Goal: Task Accomplishment & Management: Manage account settings

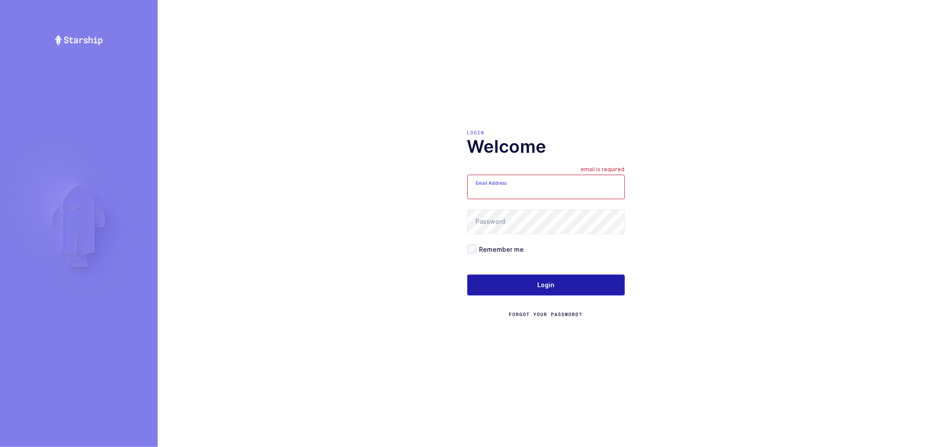
type input "nathan@janustrade.com"
click at [532, 288] on button "Login" at bounding box center [546, 284] width 158 height 21
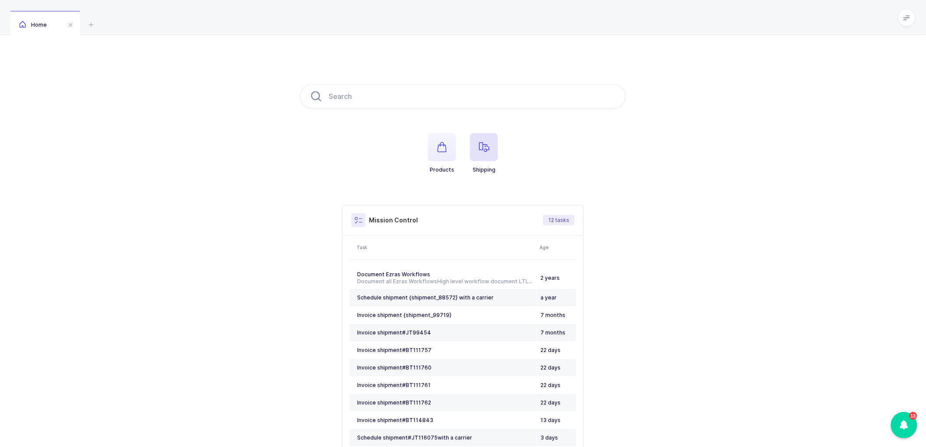
click at [484, 144] on icon "button" at bounding box center [484, 147] width 11 height 11
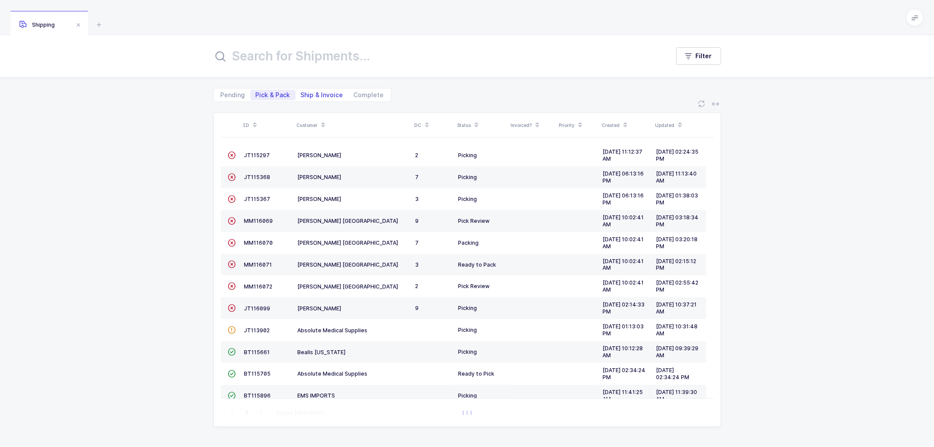
click at [323, 92] on span "Ship & Invoice" at bounding box center [322, 95] width 42 height 6
click at [301, 92] on input "Ship & Invoice" at bounding box center [298, 93] width 6 height 6
radio input "true"
radio input "false"
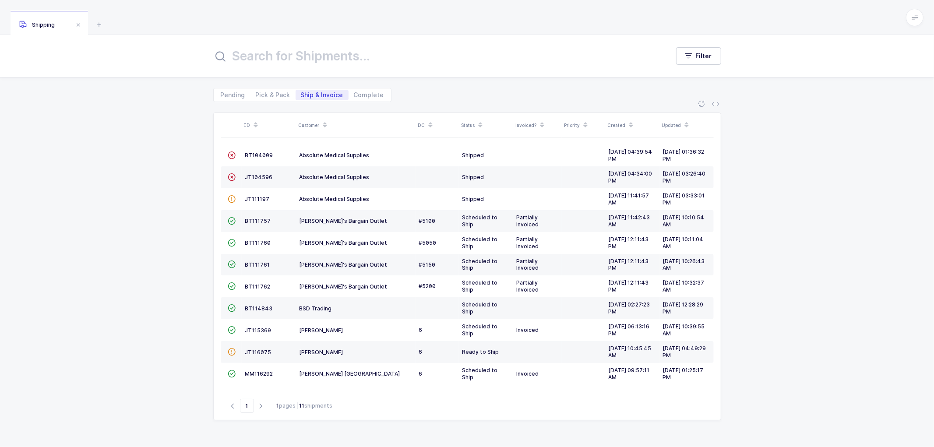
click at [324, 120] on icon at bounding box center [325, 122] width 4 height 4
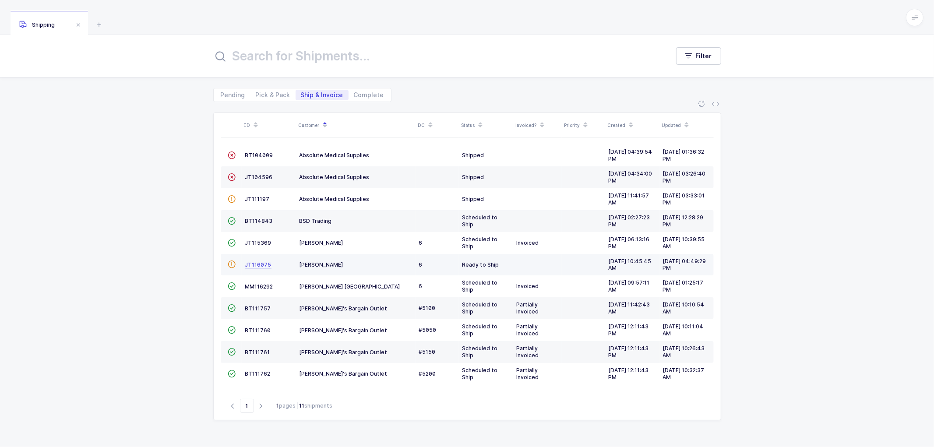
click at [257, 263] on span "JT116075" at bounding box center [258, 264] width 26 height 7
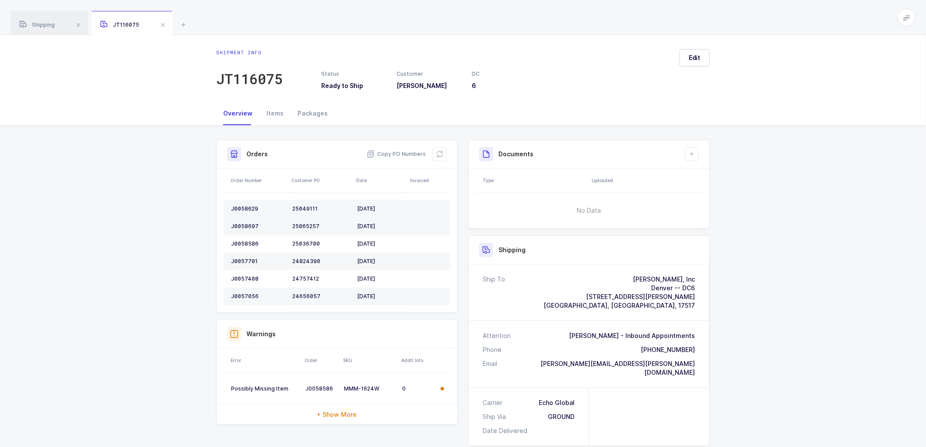
click at [245, 206] on div "J0058629" at bounding box center [258, 208] width 54 height 7
copy div "J0058629"
click at [246, 225] on div "J0058697" at bounding box center [258, 226] width 54 height 7
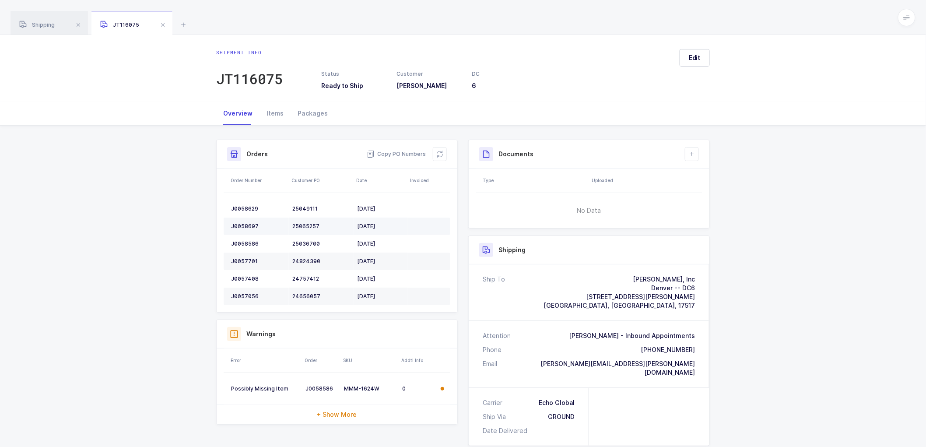
click at [244, 222] on td "J0058697" at bounding box center [256, 227] width 65 height 18
click at [247, 222] on td "J0058697" at bounding box center [256, 227] width 65 height 18
click at [242, 225] on div "J0058697" at bounding box center [258, 226] width 54 height 7
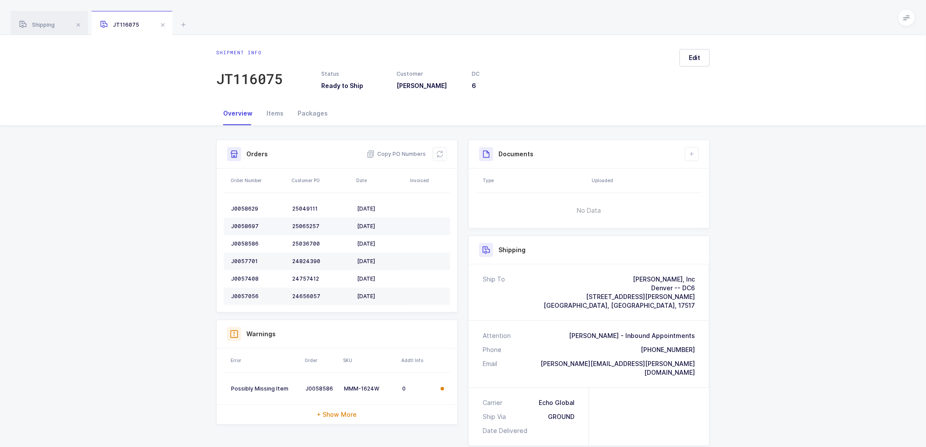
click at [242, 225] on div "J0058697" at bounding box center [258, 226] width 54 height 7
copy div "J0058697"
click at [242, 247] on td "J0058586" at bounding box center [256, 244] width 65 height 18
click at [242, 244] on div "J0058586" at bounding box center [258, 243] width 54 height 7
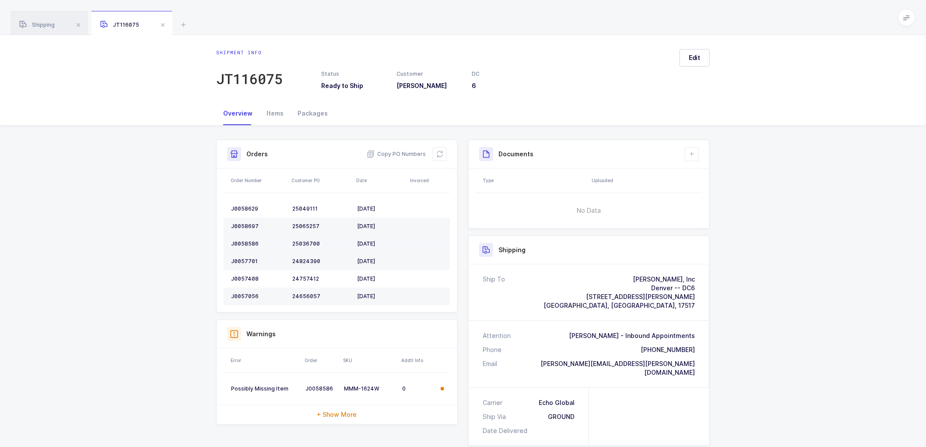
click at [242, 244] on div "J0058586" at bounding box center [258, 243] width 54 height 7
click at [248, 262] on div "J0057701" at bounding box center [258, 261] width 54 height 7
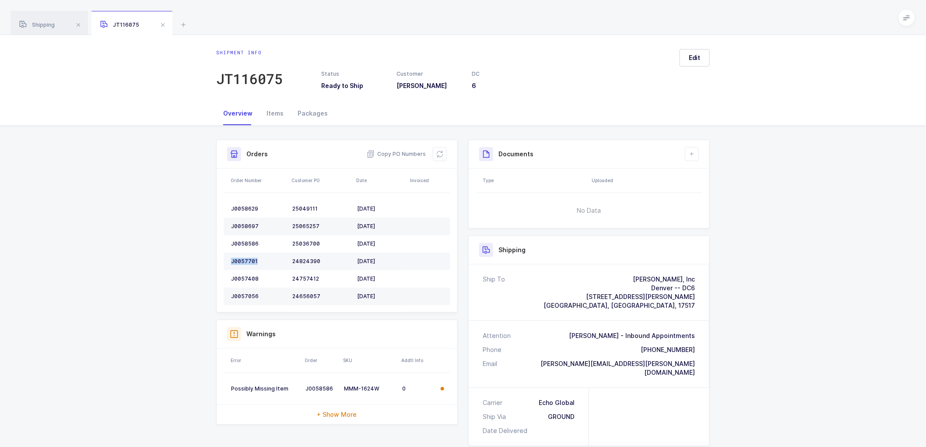
copy div "J0057701"
click at [244, 281] on div "J0057408" at bounding box center [258, 278] width 54 height 7
copy div "J0057408"
click at [249, 291] on td "J0057056" at bounding box center [256, 297] width 65 height 18
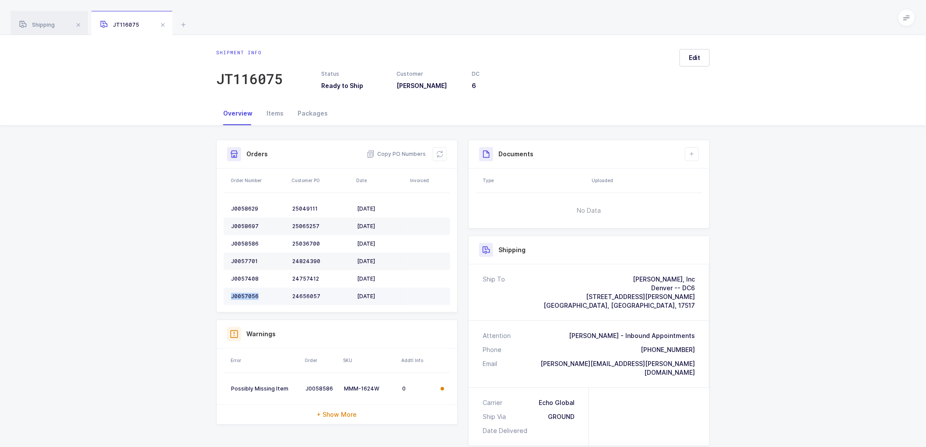
click at [249, 291] on td "J0057056" at bounding box center [256, 297] width 65 height 18
copy div "J0057056"
click at [437, 154] on icon at bounding box center [439, 154] width 7 height 7
click at [690, 53] on span "Edit" at bounding box center [695, 57] width 12 height 9
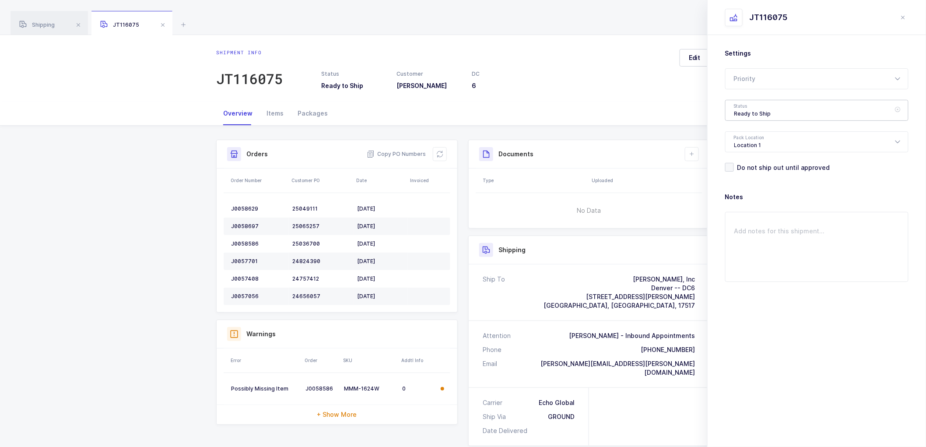
click at [763, 108] on div "Ready to Ship" at bounding box center [816, 110] width 183 height 21
click at [768, 174] on span "Scheduled to Ship" at bounding box center [762, 175] width 56 height 7
type input "Scheduled to Ship"
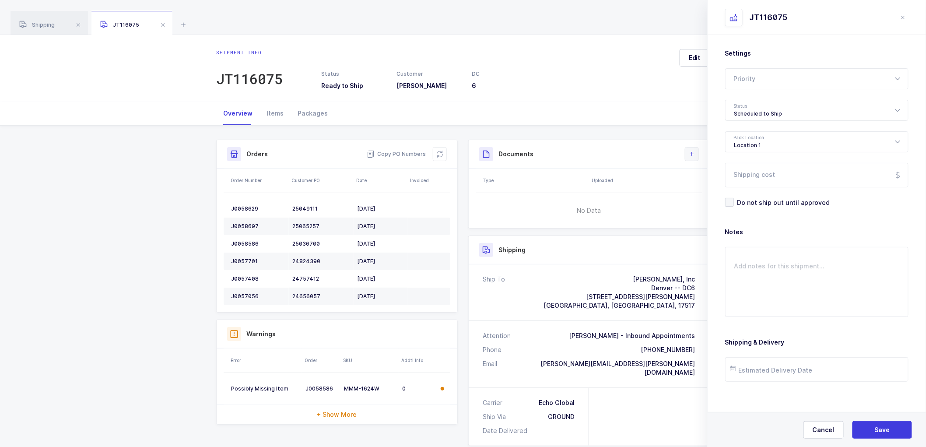
click at [692, 156] on icon at bounding box center [691, 154] width 7 height 7
click at [708, 180] on li "Create Document" at bounding box center [721, 179] width 65 height 14
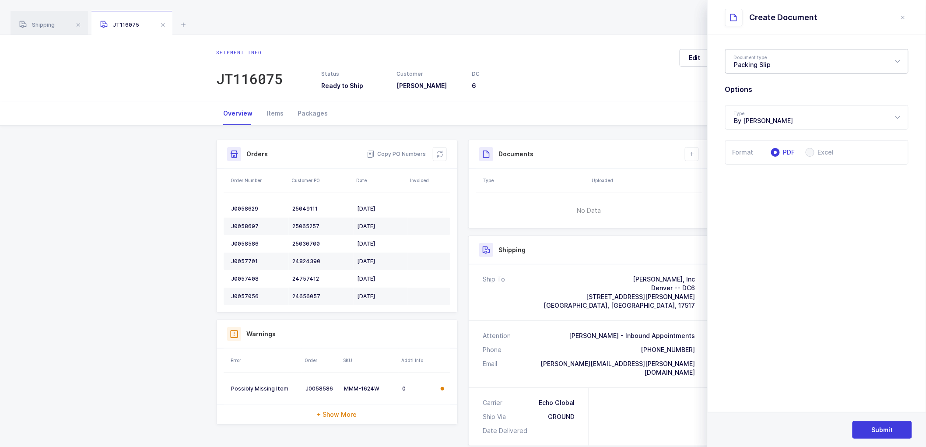
click at [770, 60] on div "Packing Slip" at bounding box center [816, 61] width 183 height 25
click at [776, 103] on span "Package Contents Label" at bounding box center [771, 104] width 74 height 7
type input "Package Contents Label"
click at [879, 426] on span "Submit" at bounding box center [882, 429] width 21 height 9
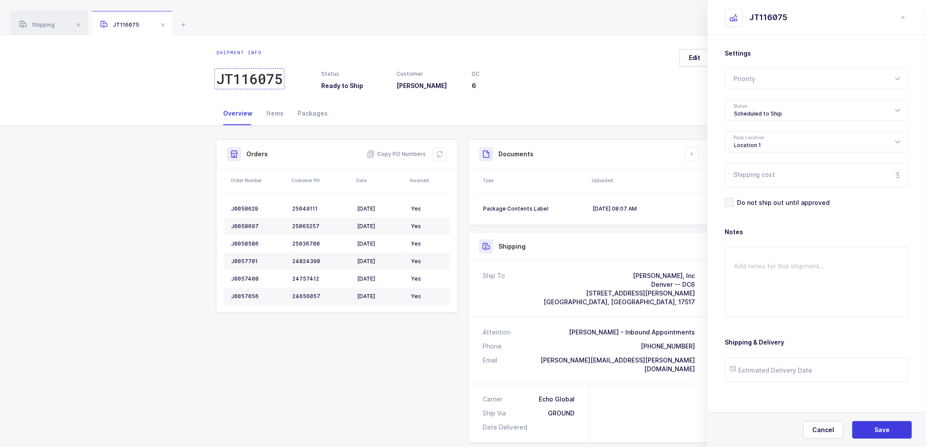
click at [265, 79] on div "JT116075" at bounding box center [249, 79] width 67 height 18
click at [406, 154] on span "Copy PO Numbers" at bounding box center [396, 154] width 59 height 9
click at [904, 18] on icon "close drawer" at bounding box center [903, 17] width 7 height 7
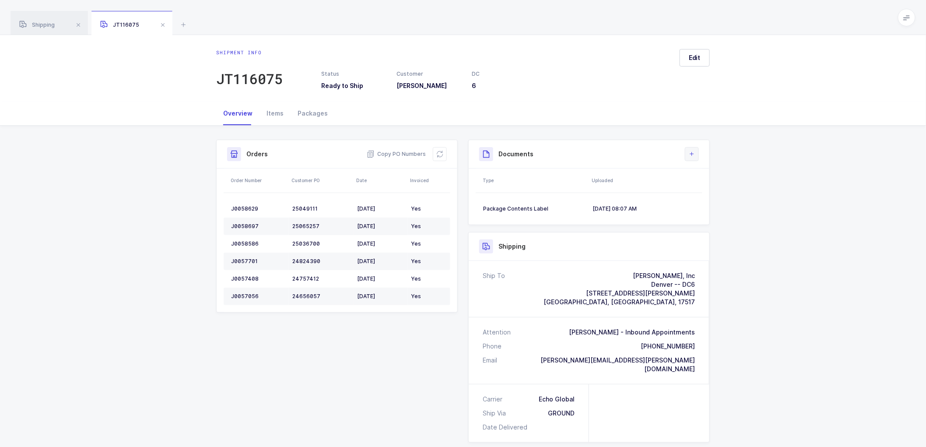
click at [695, 155] on icon at bounding box center [691, 154] width 7 height 7
click at [309, 109] on div "Packages" at bounding box center [313, 114] width 44 height 24
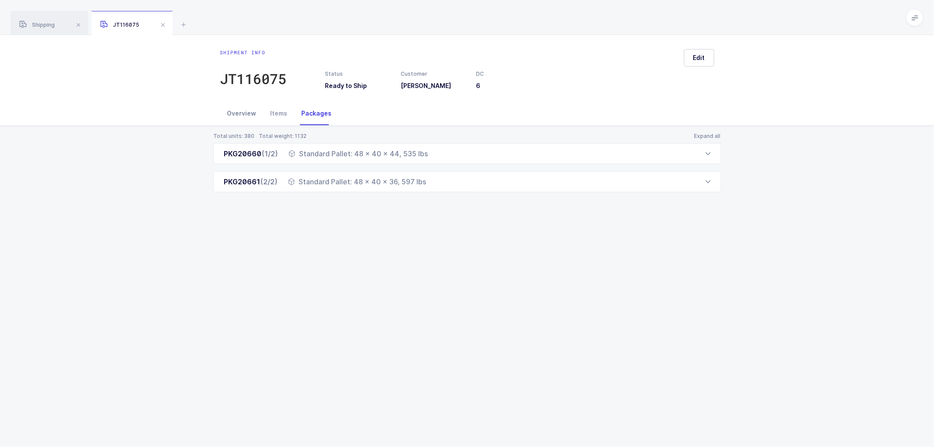
click at [235, 110] on div "Overview" at bounding box center [241, 114] width 43 height 24
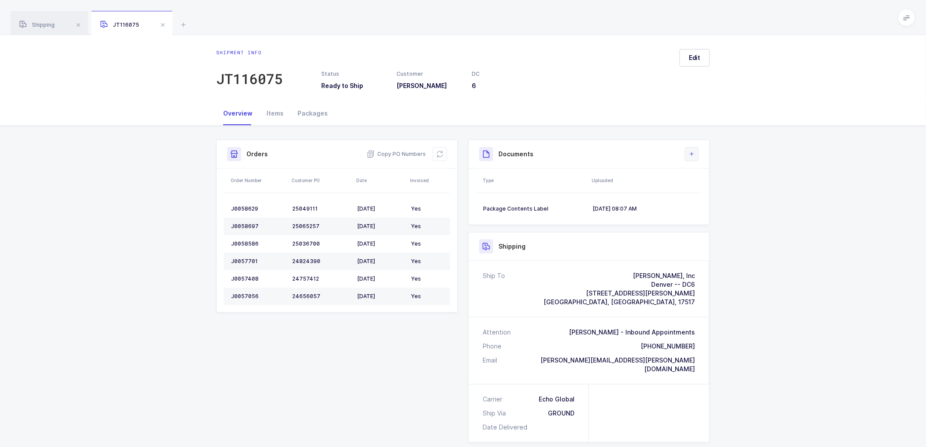
click at [691, 152] on icon at bounding box center [691, 154] width 7 height 7
click at [701, 175] on li "Create Document" at bounding box center [721, 179] width 65 height 14
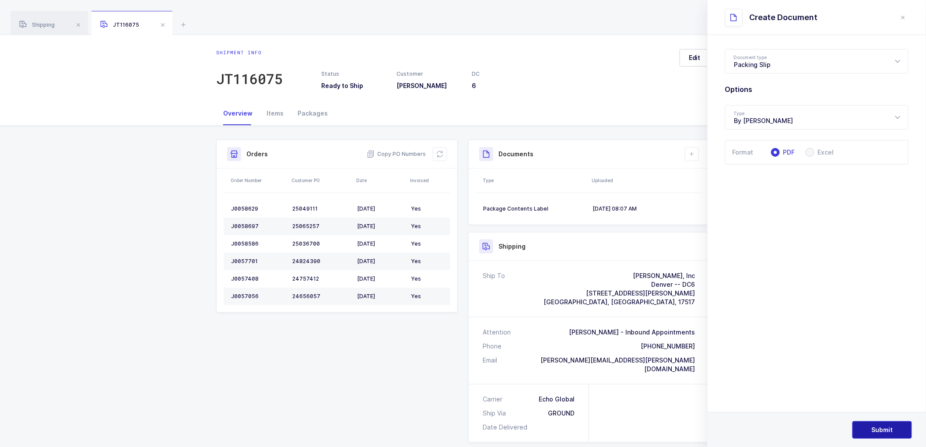
click at [880, 427] on span "Submit" at bounding box center [882, 429] width 21 height 9
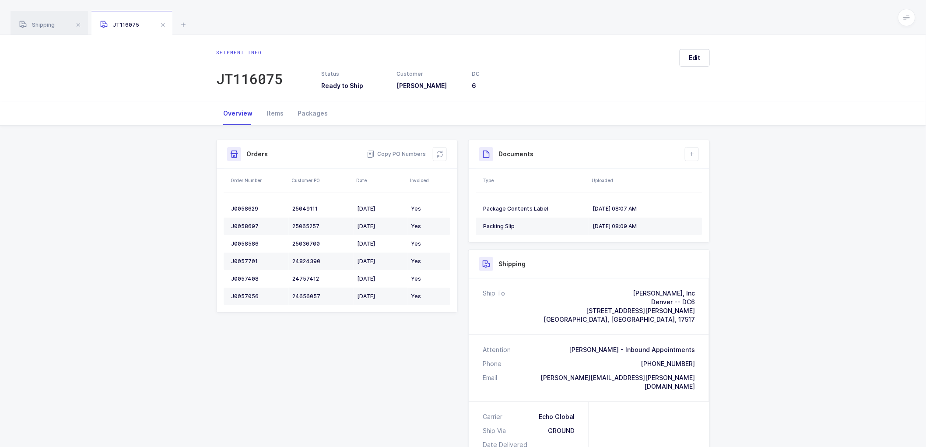
click at [790, 193] on div "Shipment Info Shipment Number JT116075 Status Ready to Ship Customer [PERSON_NA…" at bounding box center [463, 381] width 926 height 510
click at [303, 112] on div "Packages" at bounding box center [313, 114] width 44 height 24
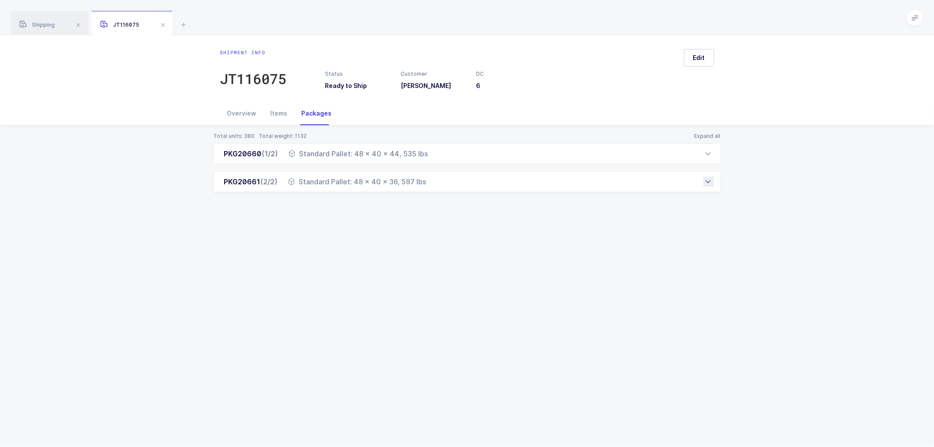
drag, startPoint x: 222, startPoint y: 155, endPoint x: 440, endPoint y: 186, distance: 220.6
click at [440, 186] on div "PKG20660 (1/2) Standard Pallet: 48 x 40 x 44, 535 lbs Order Number Customer PO …" at bounding box center [467, 167] width 508 height 49
copy div "PKG20660 (1/2) Standard Pallet: 48 x 40 x 44, 535 lbs Order Number Customer PO …"
click at [242, 112] on div "Overview" at bounding box center [241, 114] width 43 height 24
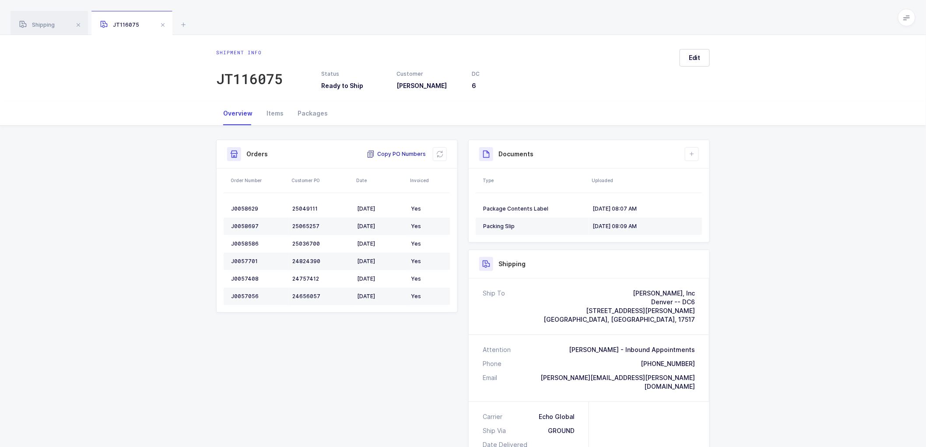
click at [394, 151] on span "Copy PO Numbers" at bounding box center [396, 154] width 59 height 9
click at [687, 54] on button "Edit" at bounding box center [695, 58] width 30 height 18
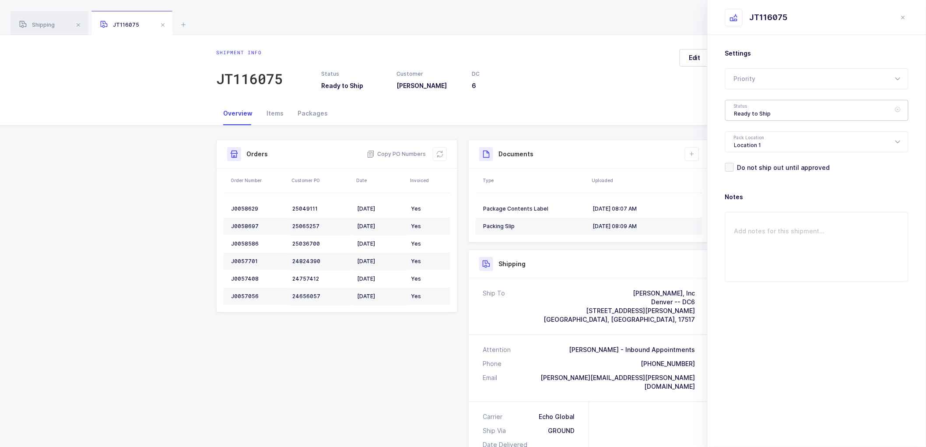
click at [744, 107] on div "Ready to Ship" at bounding box center [816, 110] width 183 height 21
click at [766, 161] on span "Scheduled to Ship" at bounding box center [762, 163] width 56 height 7
type input "Scheduled to Ship"
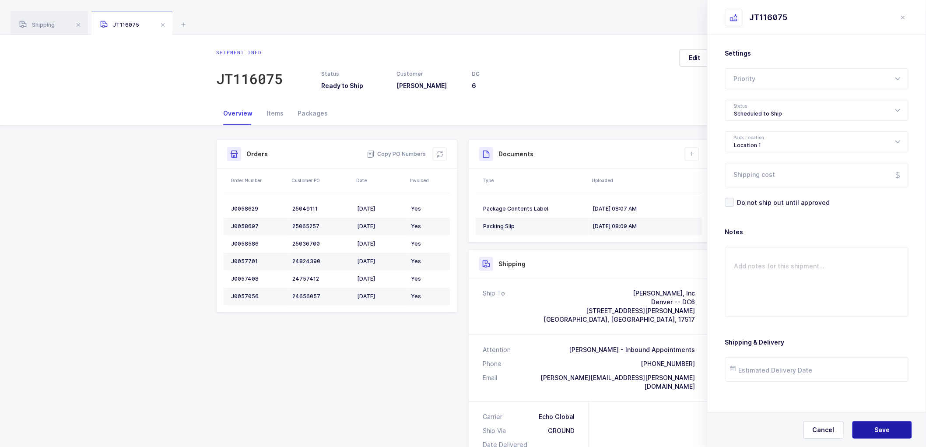
click at [883, 432] on span "Save" at bounding box center [882, 429] width 15 height 9
click at [903, 14] on icon "close drawer" at bounding box center [903, 17] width 7 height 7
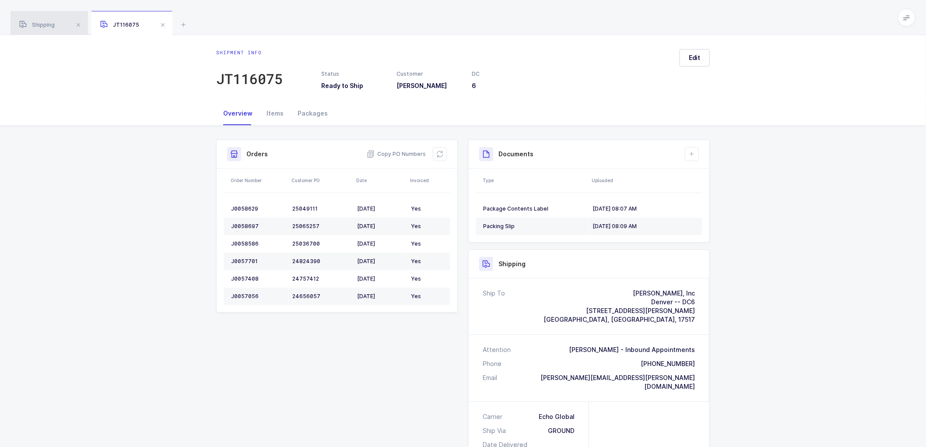
click at [42, 22] on span "Shipping" at bounding box center [36, 24] width 35 height 7
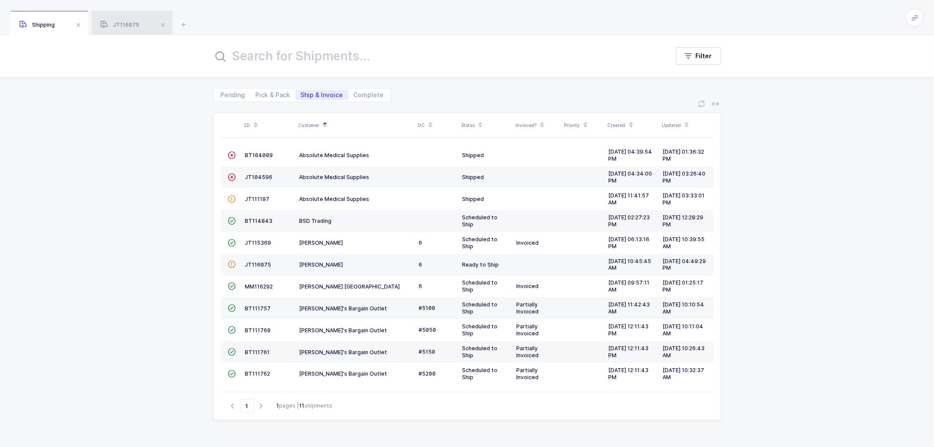
click at [133, 21] on div "JT116075" at bounding box center [131, 23] width 81 height 25
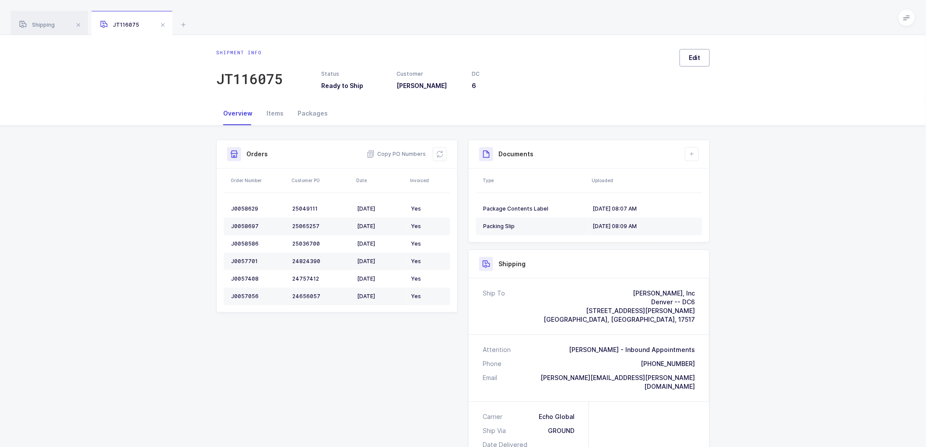
click at [698, 60] on span "Edit" at bounding box center [695, 57] width 12 height 9
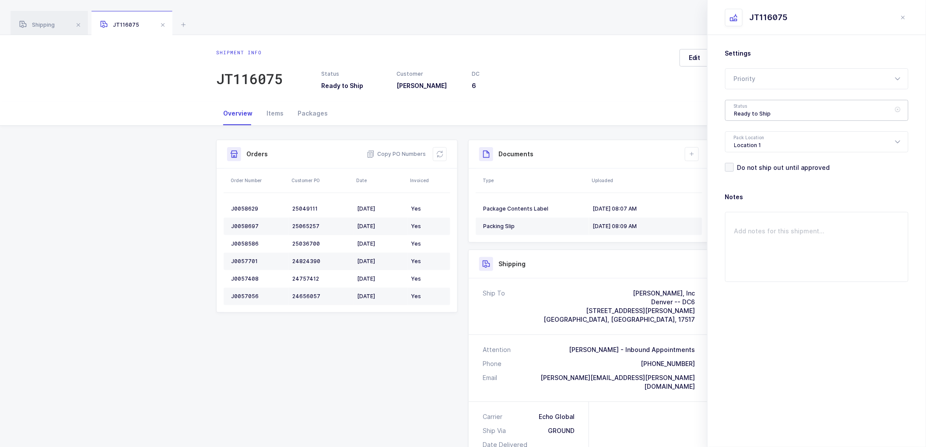
click at [754, 110] on div "Ready to Ship" at bounding box center [816, 110] width 183 height 21
click at [135, 178] on div "Shipment Info Shipment Number JT116075 Status Ready to Ship Customer [PERSON_NA…" at bounding box center [463, 381] width 926 height 510
click at [764, 106] on div "Ready to Ship" at bounding box center [816, 110] width 183 height 21
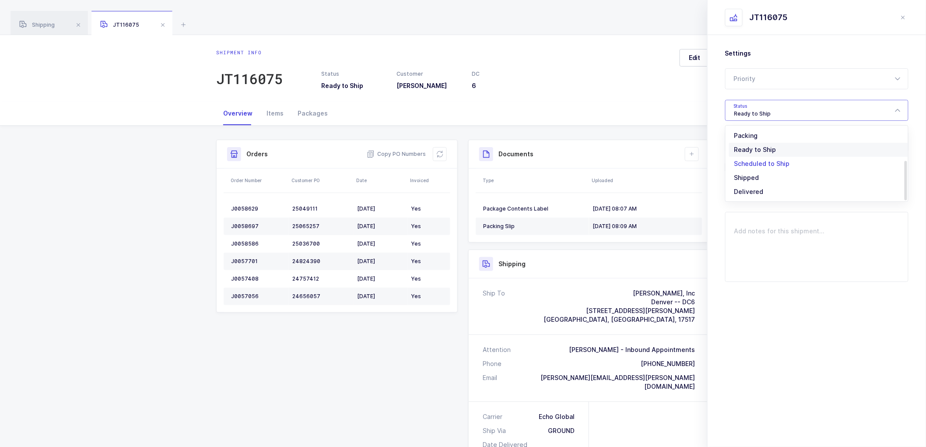
click at [758, 161] on span "Scheduled to Ship" at bounding box center [762, 163] width 56 height 7
type input "Scheduled to Ship"
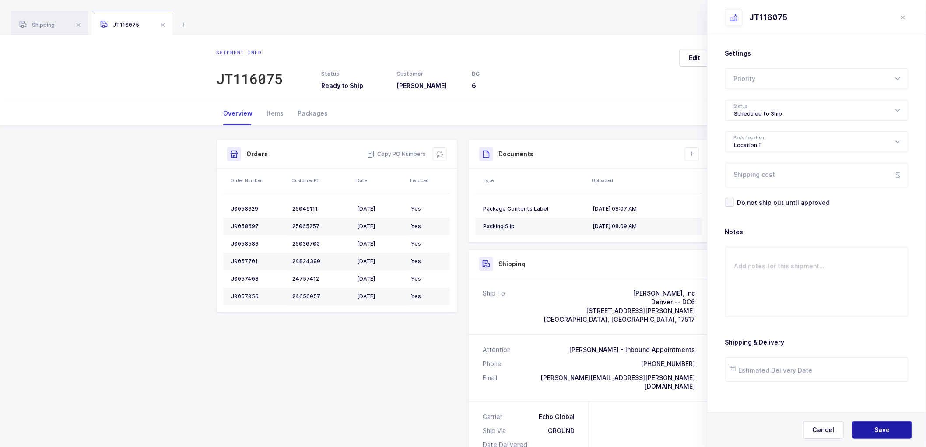
click at [881, 432] on span "Save" at bounding box center [882, 429] width 15 height 9
click at [38, 25] on span "Shipping" at bounding box center [36, 24] width 35 height 7
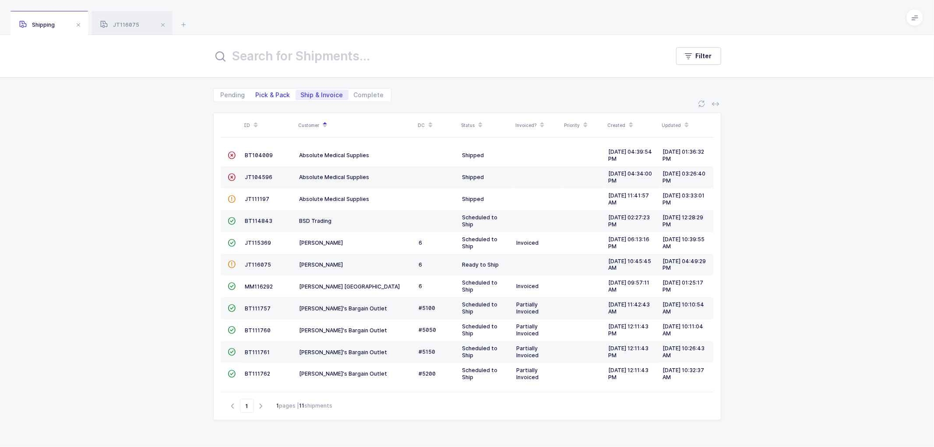
click at [268, 92] on span "Pick & Pack" at bounding box center [273, 95] width 35 height 6
click at [256, 92] on input "Pick & Pack" at bounding box center [253, 93] width 6 height 6
radio input "true"
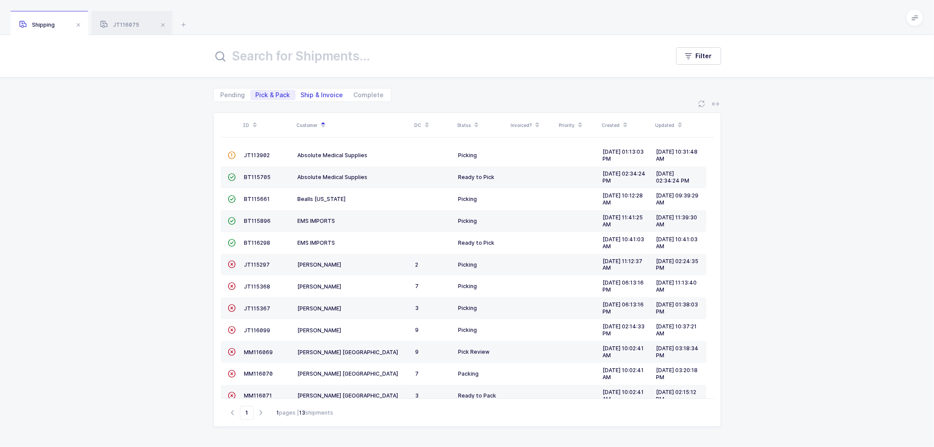
click at [313, 92] on span "Ship & Invoice" at bounding box center [322, 95] width 42 height 6
click at [301, 92] on input "Ship & Invoice" at bounding box center [298, 93] width 6 height 6
radio input "true"
radio input "false"
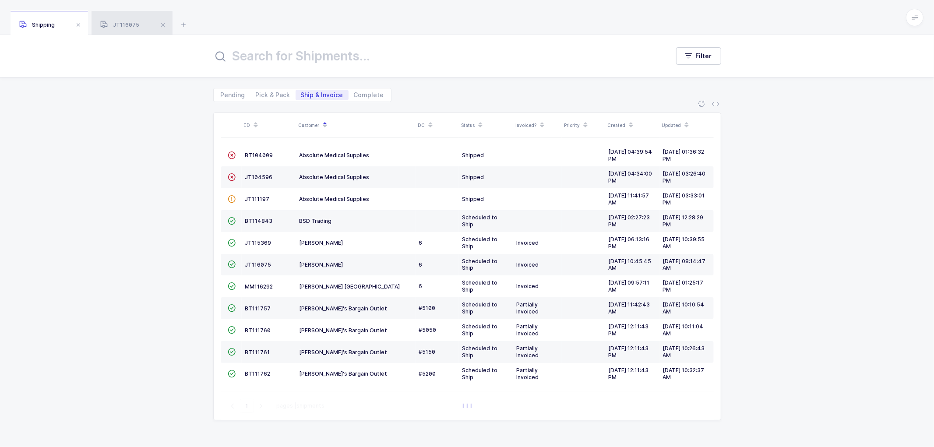
click at [126, 23] on span "JT116075" at bounding box center [119, 24] width 39 height 7
